Goal: Task Accomplishment & Management: Manage account settings

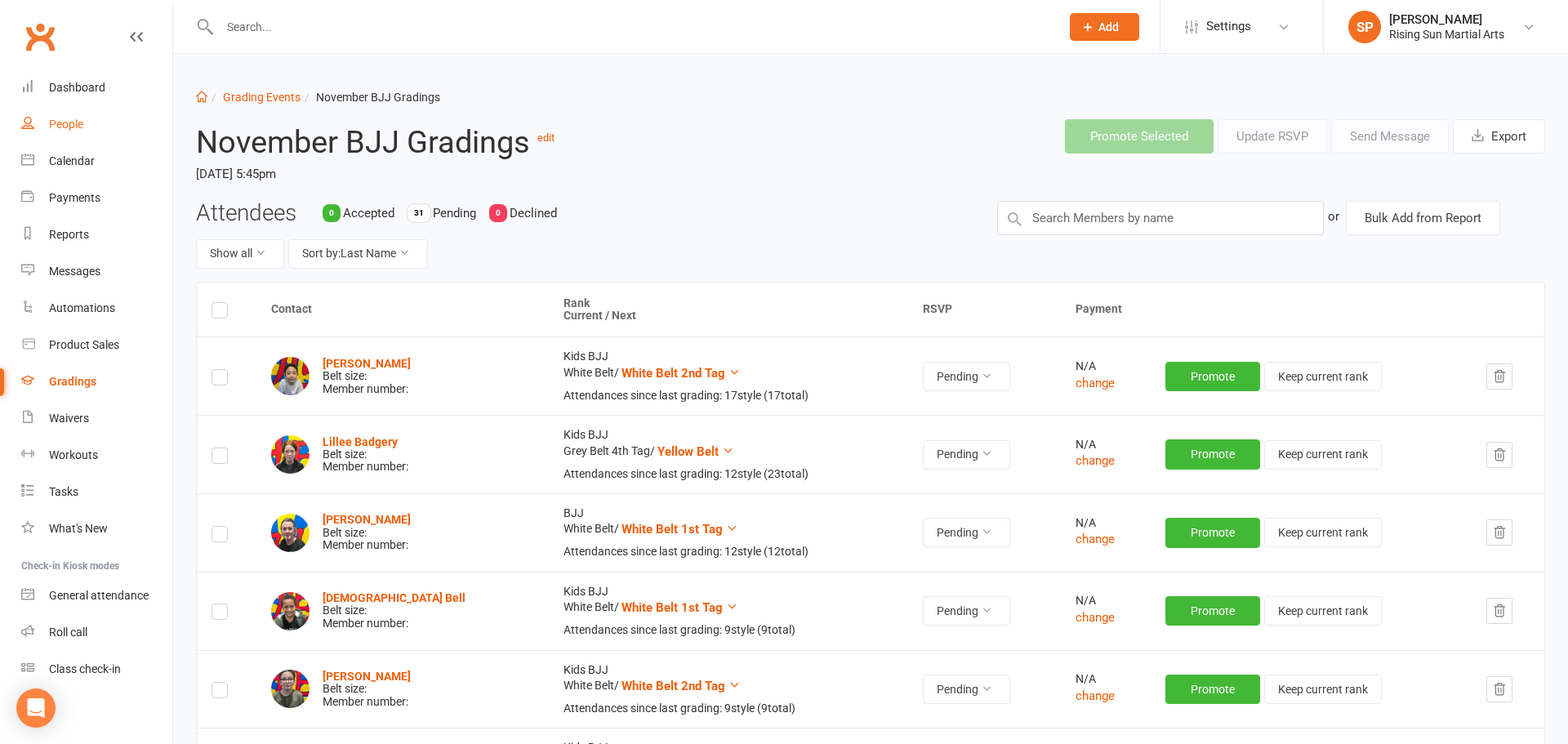
click at [62, 136] on link "People" at bounding box center [96, 124] width 151 height 37
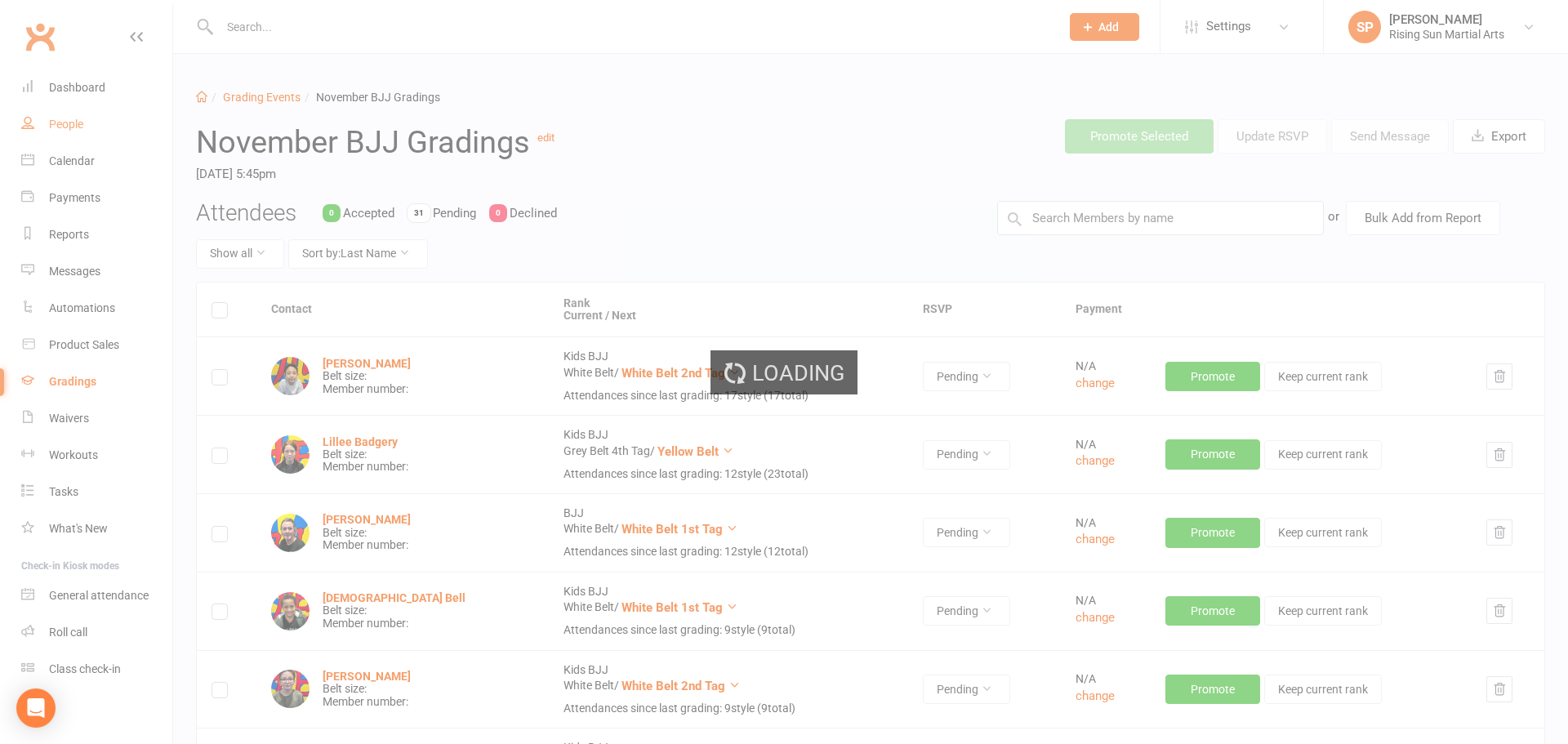
select select "100"
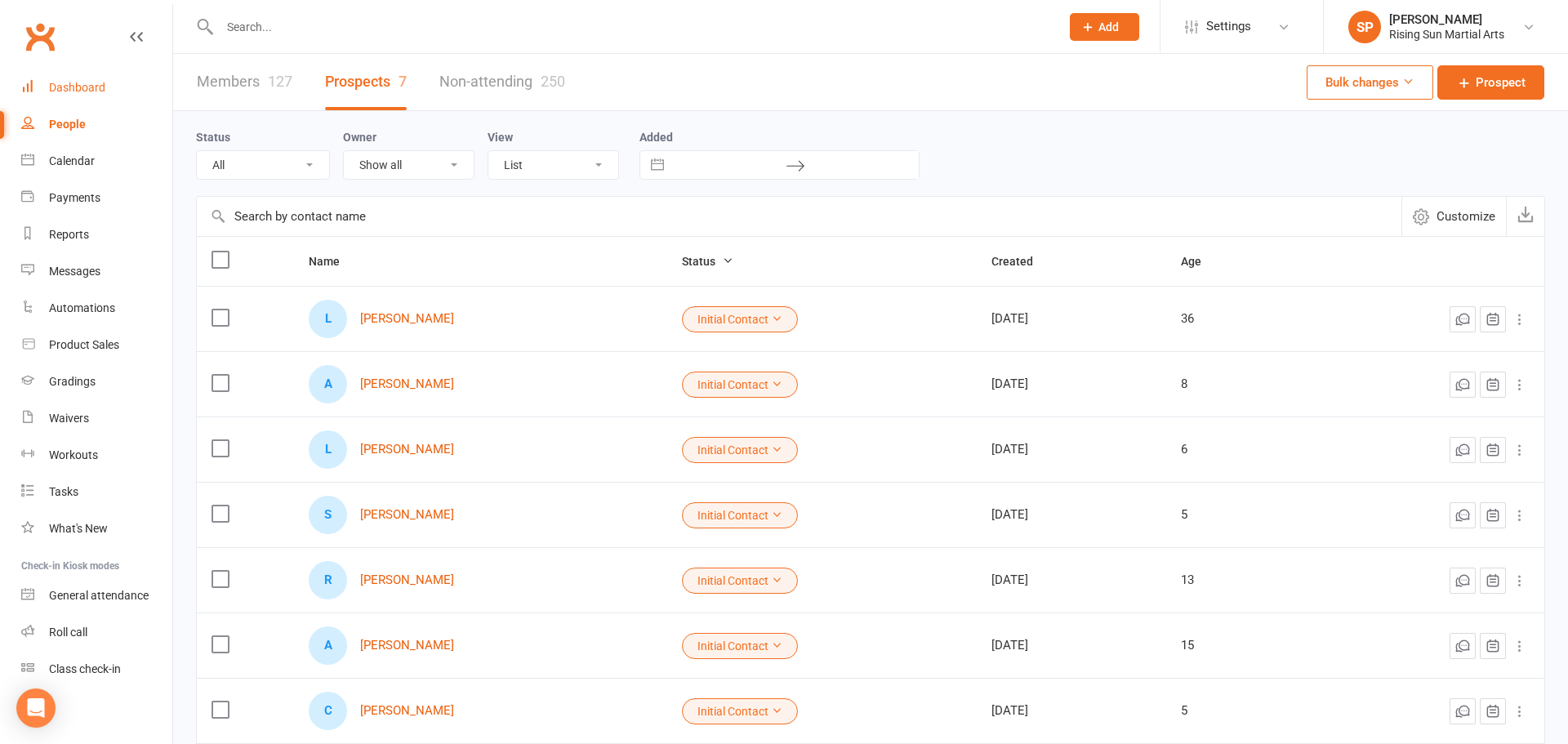
click at [97, 71] on link "Dashboard" at bounding box center [96, 88] width 151 height 37
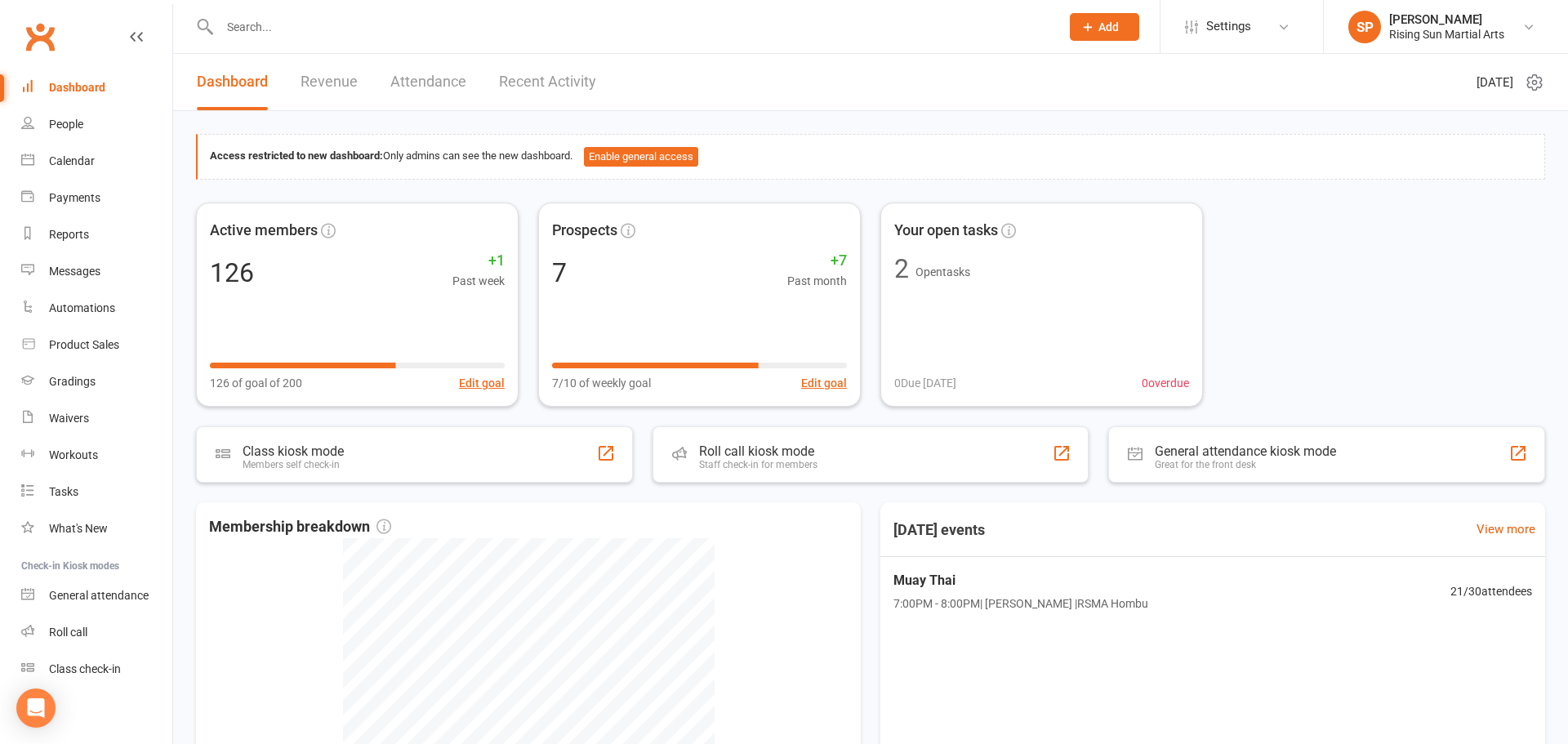
click at [241, 28] on input "text" at bounding box center [632, 27] width 834 height 23
click at [80, 390] on link "Gradings" at bounding box center [96, 382] width 151 height 37
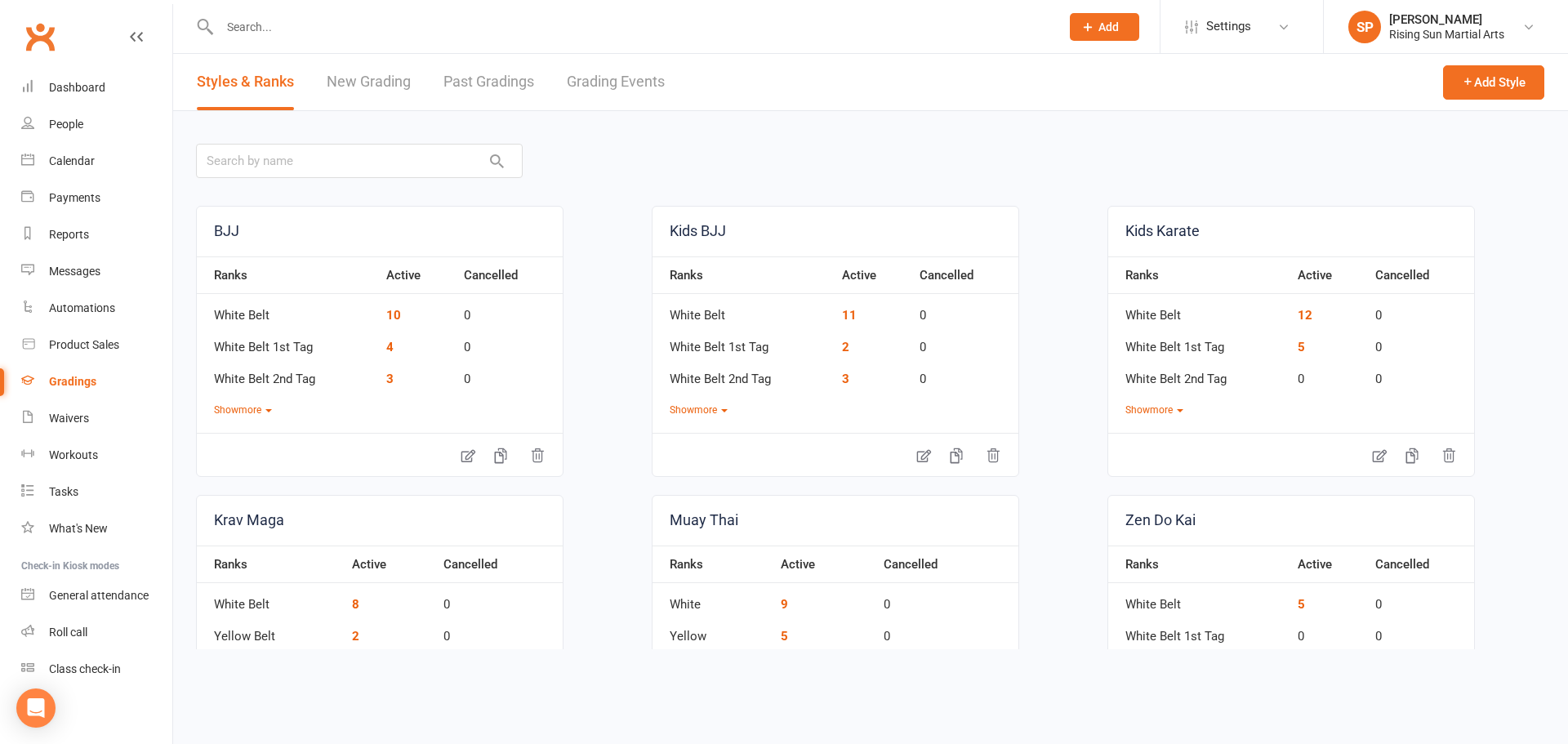
click at [655, 90] on link "Grading Events" at bounding box center [615, 82] width 98 height 57
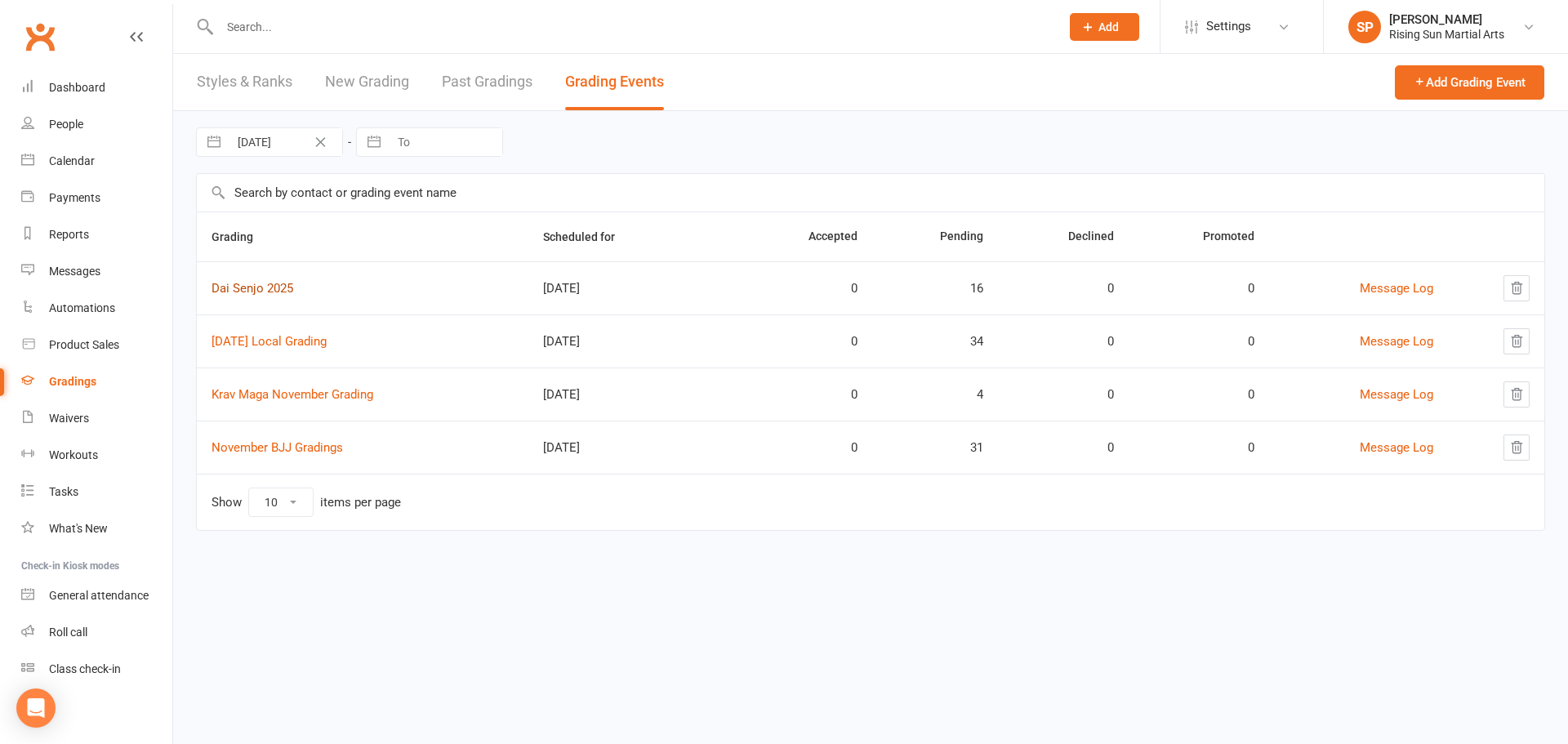
click at [254, 288] on link "Dai Senjo 2025" at bounding box center [252, 288] width 81 height 15
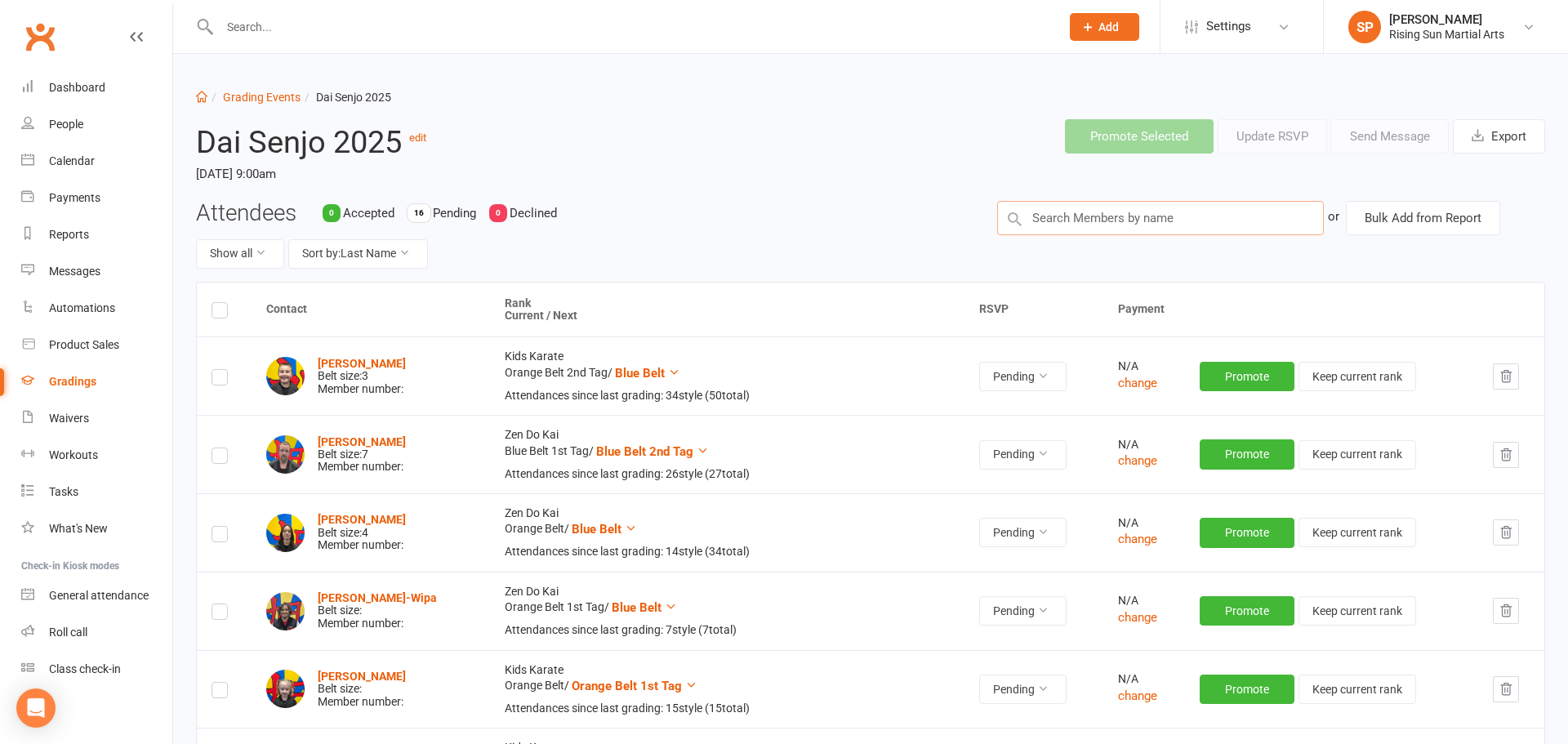
click at [1145, 231] on input "text" at bounding box center [1160, 217] width 327 height 34
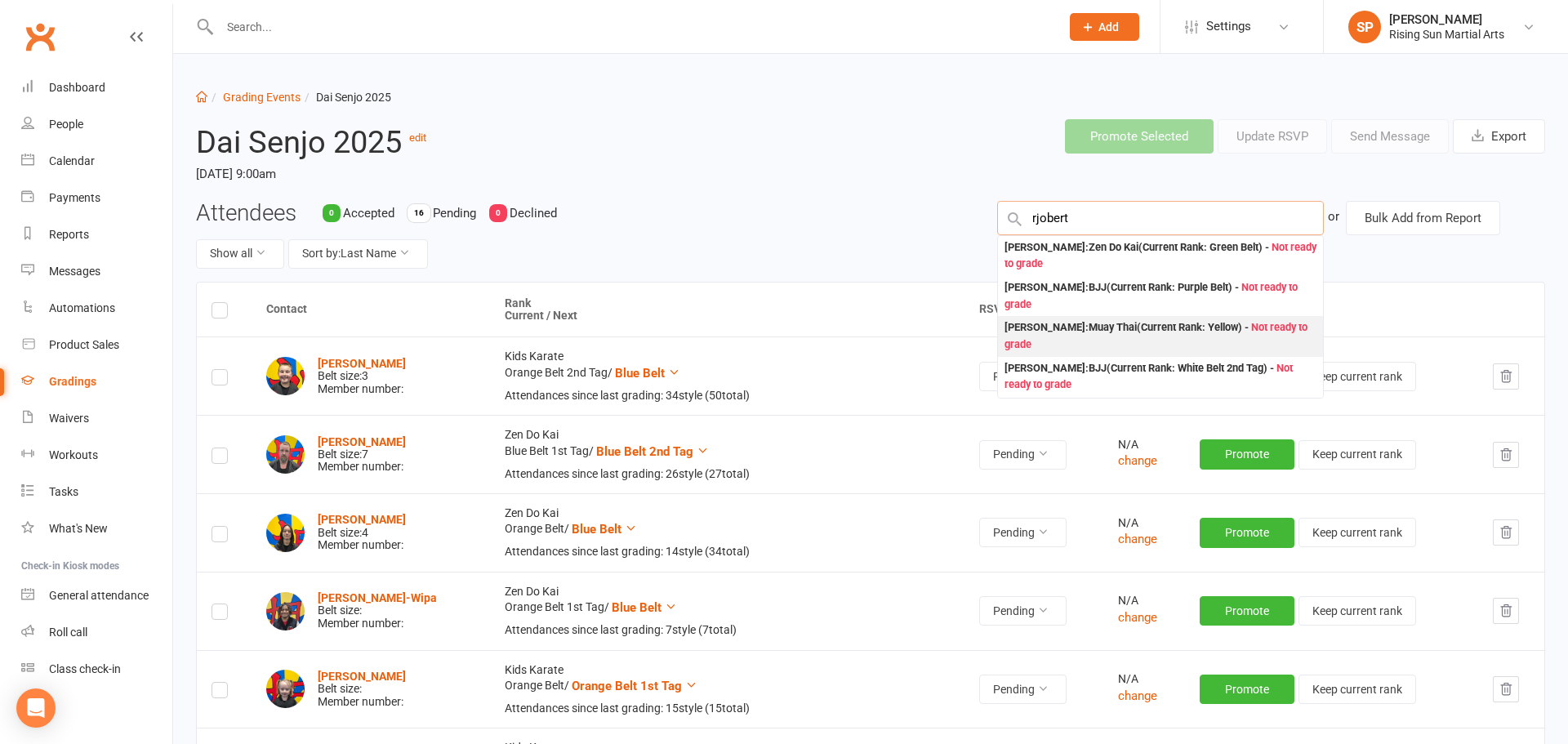
type input "rjobert"
click at [1225, 328] on div "[PERSON_NAME] : Muay Thai (Current Rank: Yellow ) - Not ready to grade" at bounding box center [1160, 336] width 312 height 34
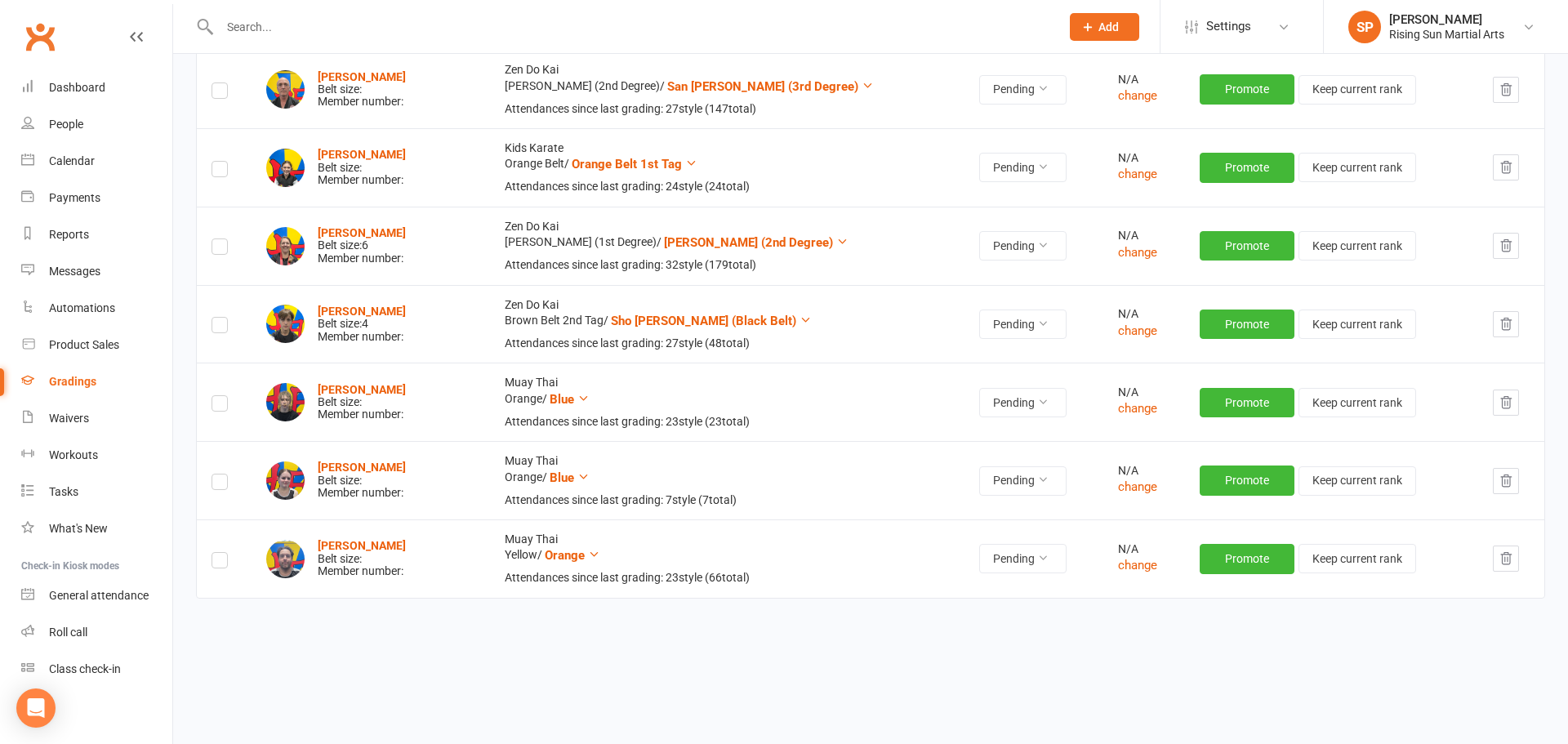
scroll to position [1074, 0]
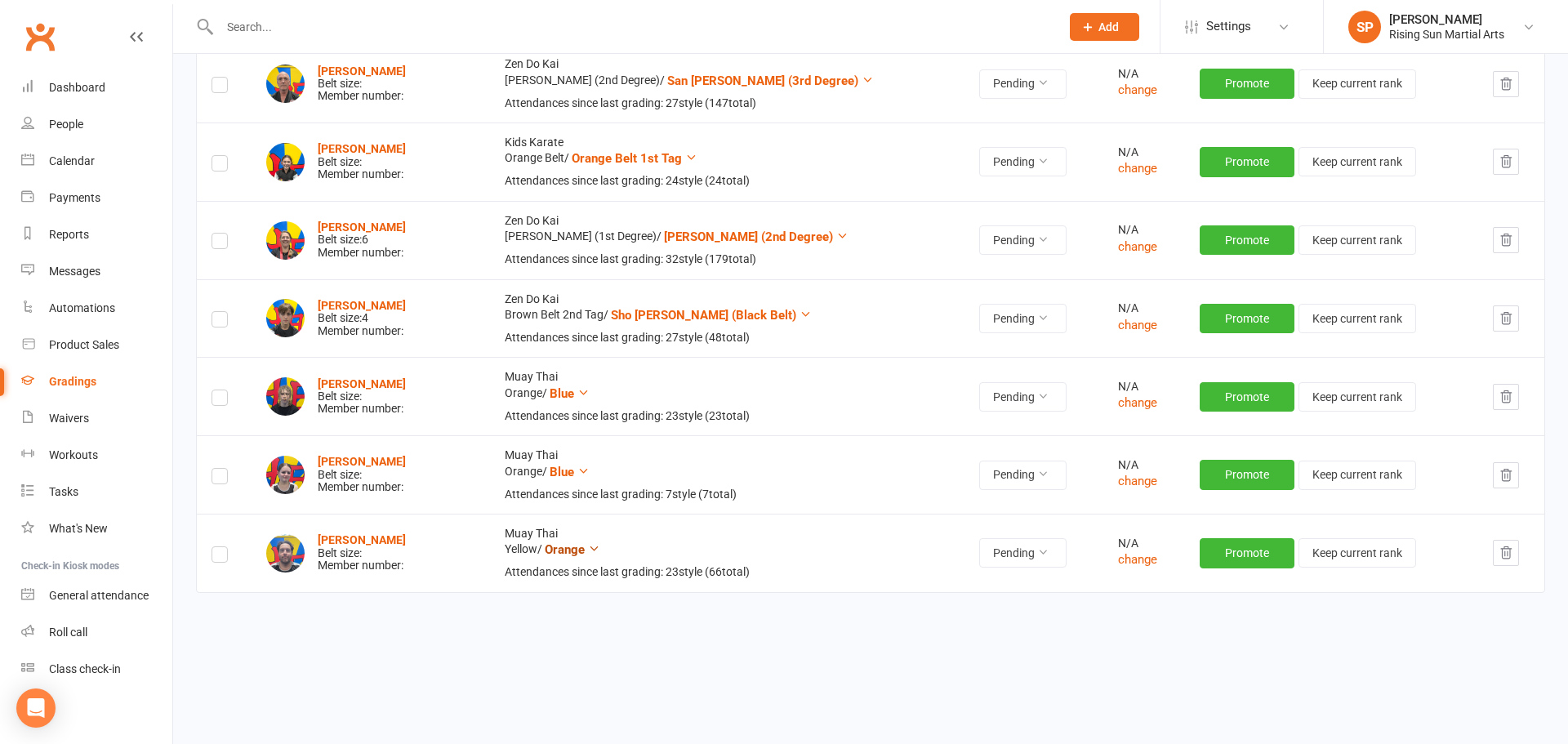
click at [581, 554] on span "Orange" at bounding box center [565, 549] width 40 height 15
click at [493, 686] on link "Blue" at bounding box center [532, 679] width 162 height 33
click at [368, 541] on strong "[PERSON_NAME]" at bounding box center [362, 540] width 88 height 13
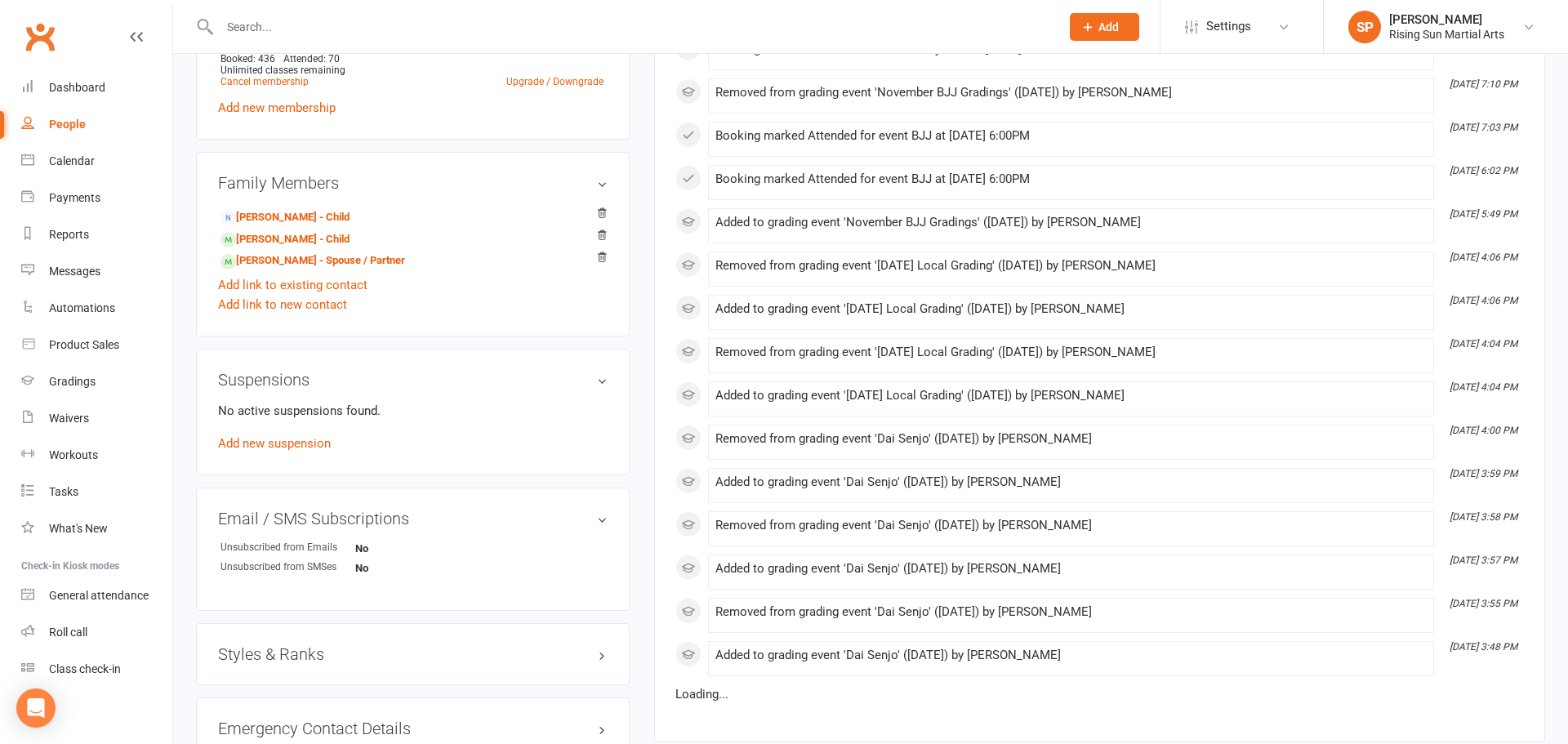
scroll to position [790, 0]
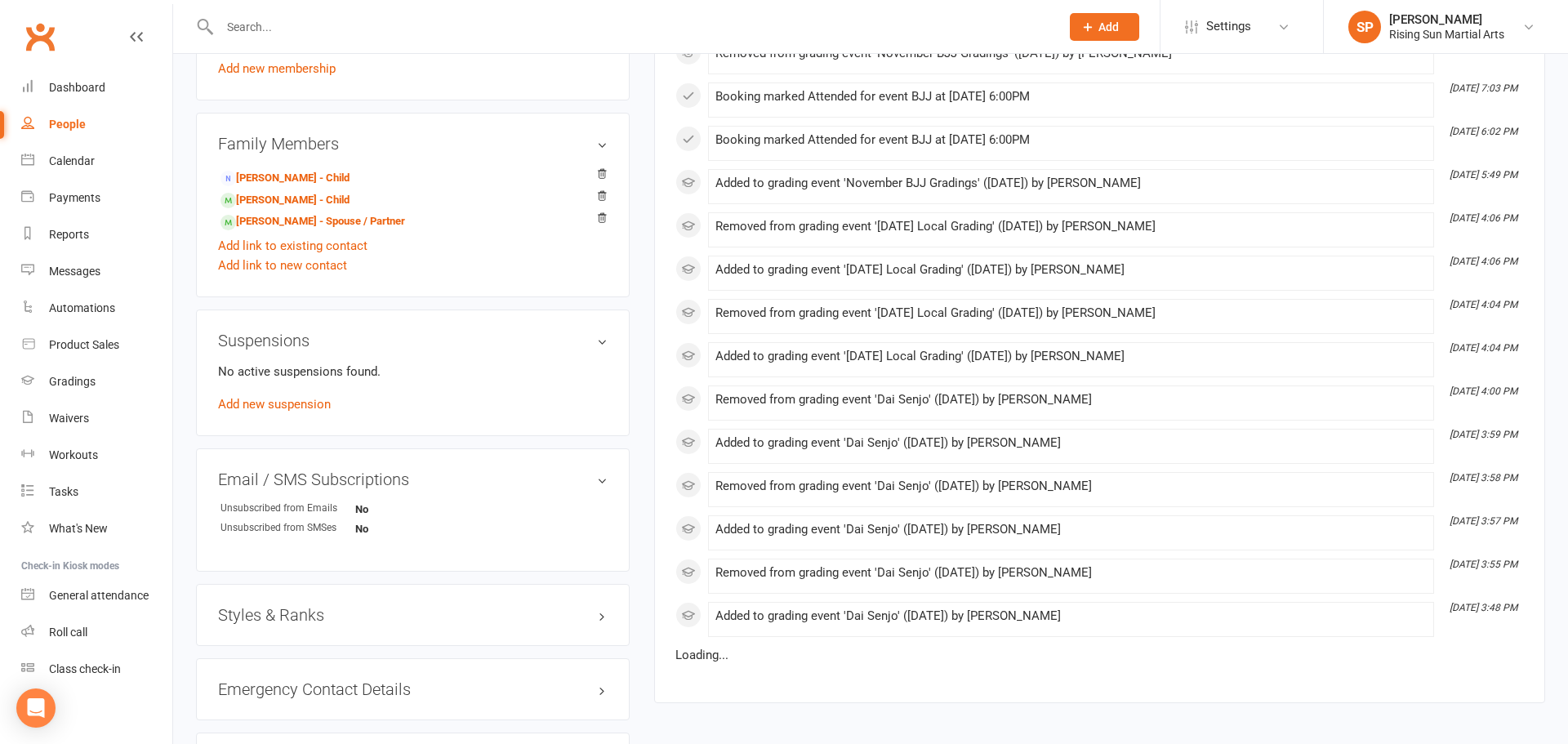
click at [265, 626] on div "Styles & Ranks" at bounding box center [413, 615] width 434 height 62
click at [269, 622] on h3 "Styles & Ranks" at bounding box center [413, 615] width 390 height 18
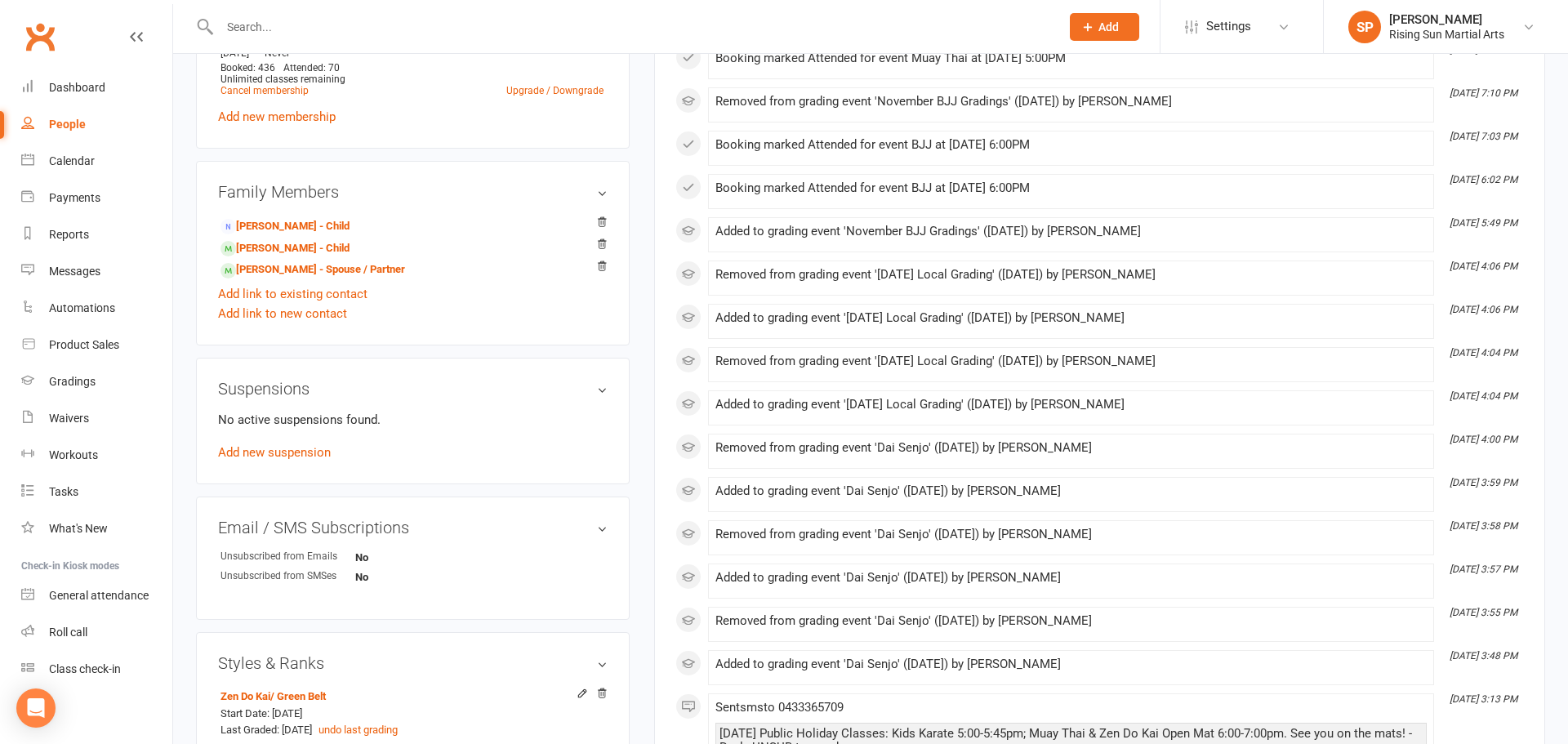
scroll to position [752, 0]
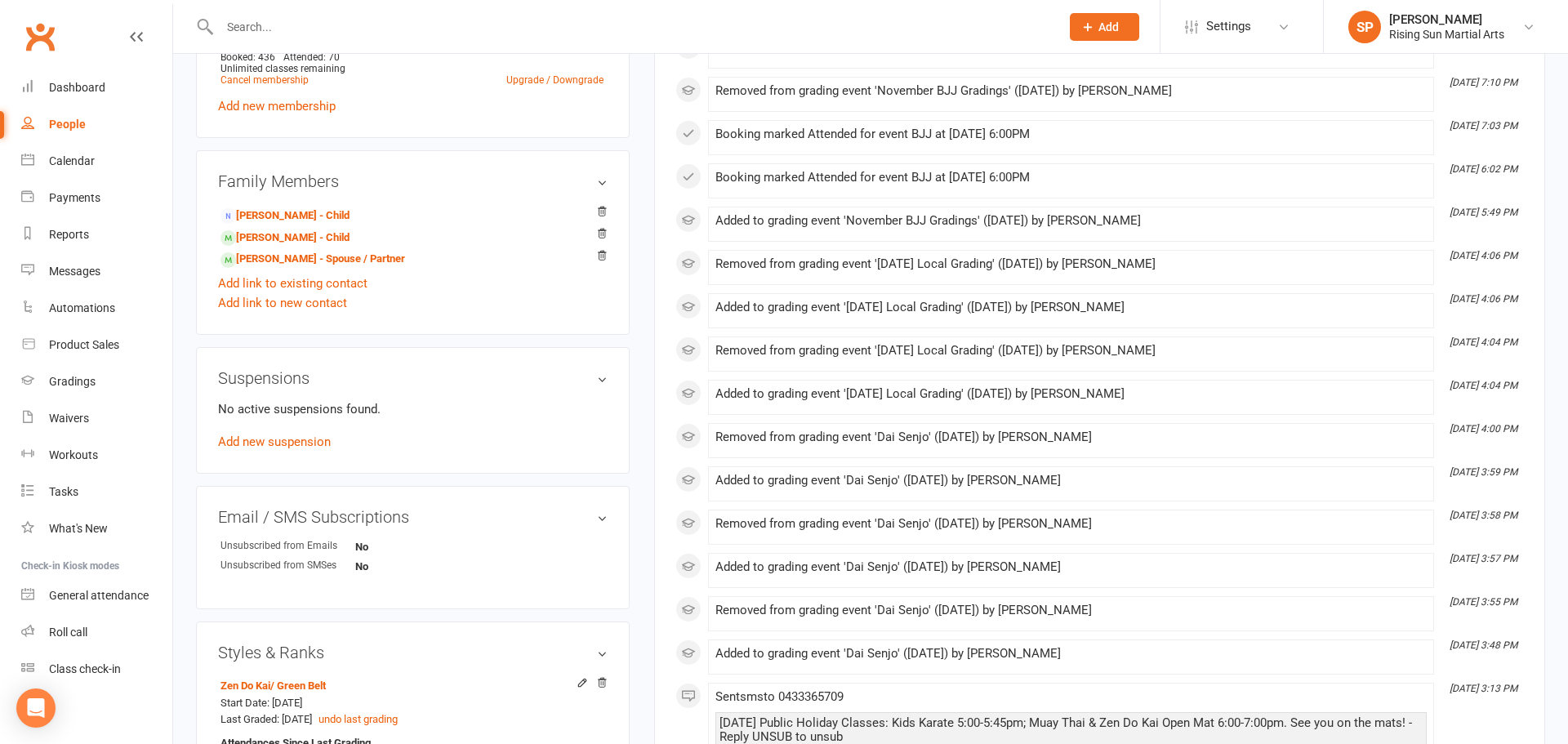
click at [279, 651] on h3 "Styles & Ranks" at bounding box center [413, 652] width 390 height 18
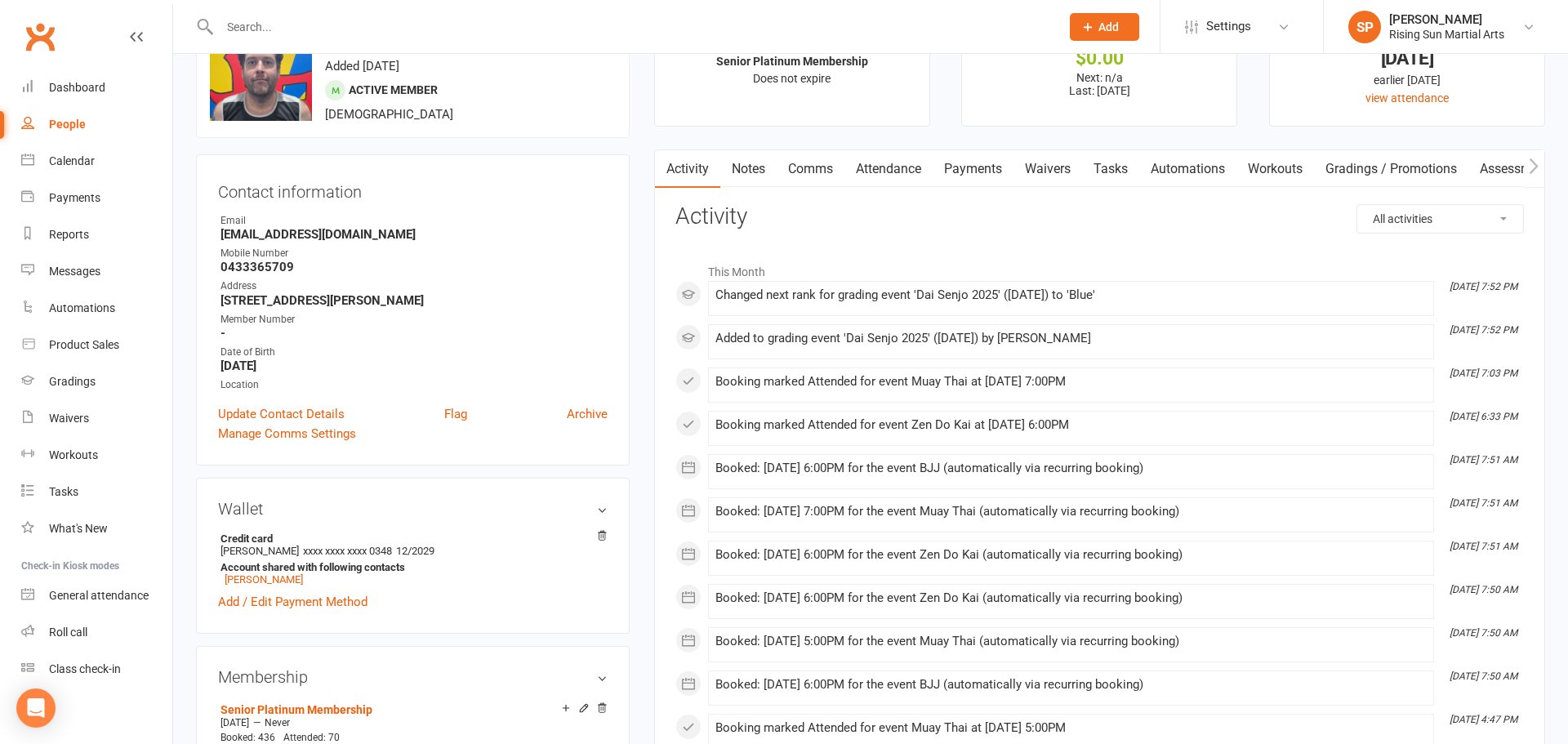
scroll to position [0, 0]
